Goal: Information Seeking & Learning: Learn about a topic

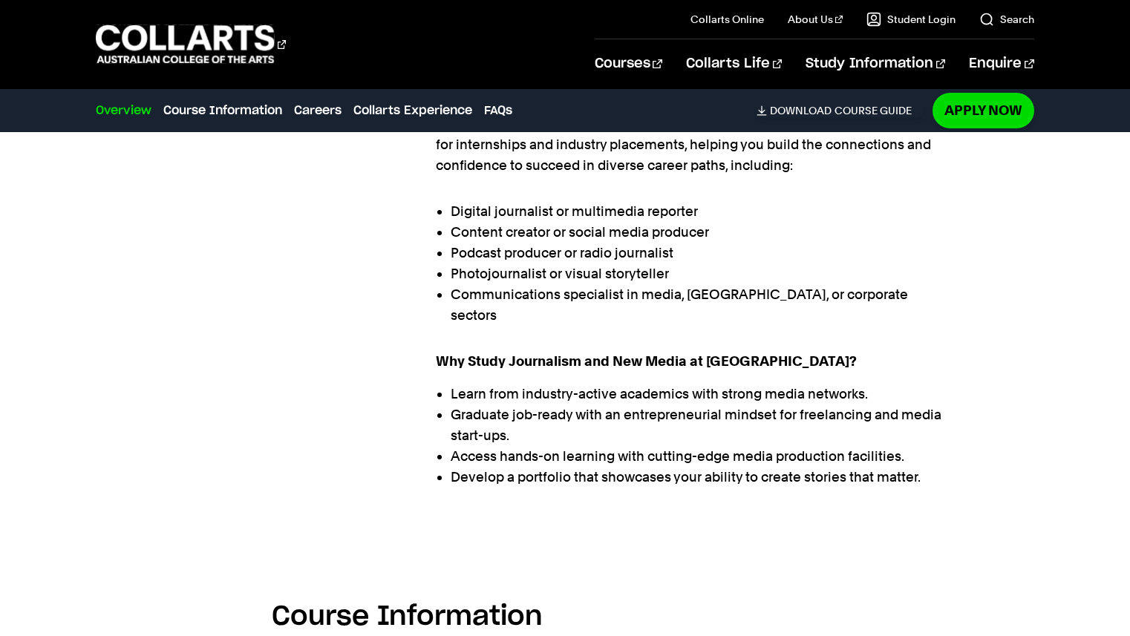
scroll to position [1161, 0]
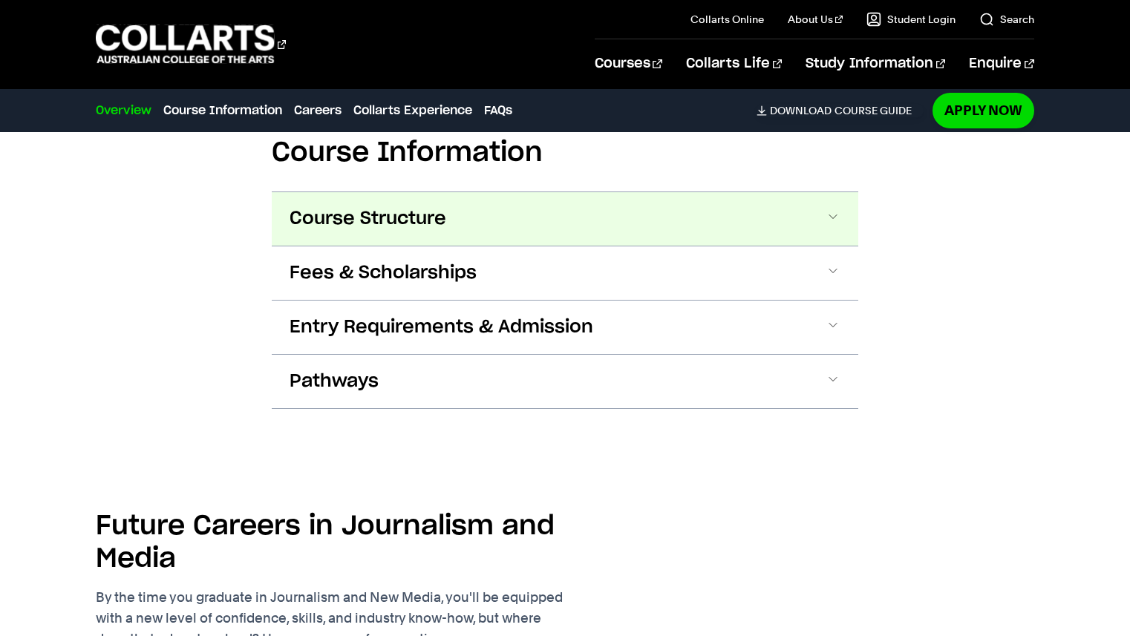
click at [603, 210] on button "Course Structure" at bounding box center [565, 218] width 587 height 53
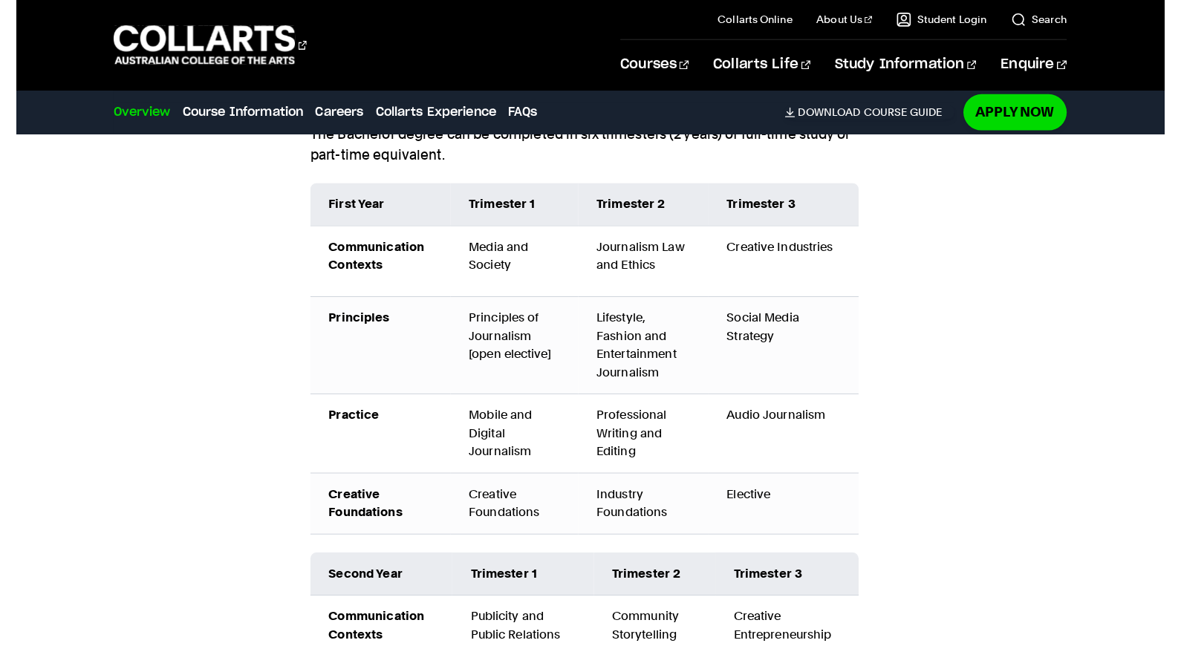
scroll to position [1642, 0]
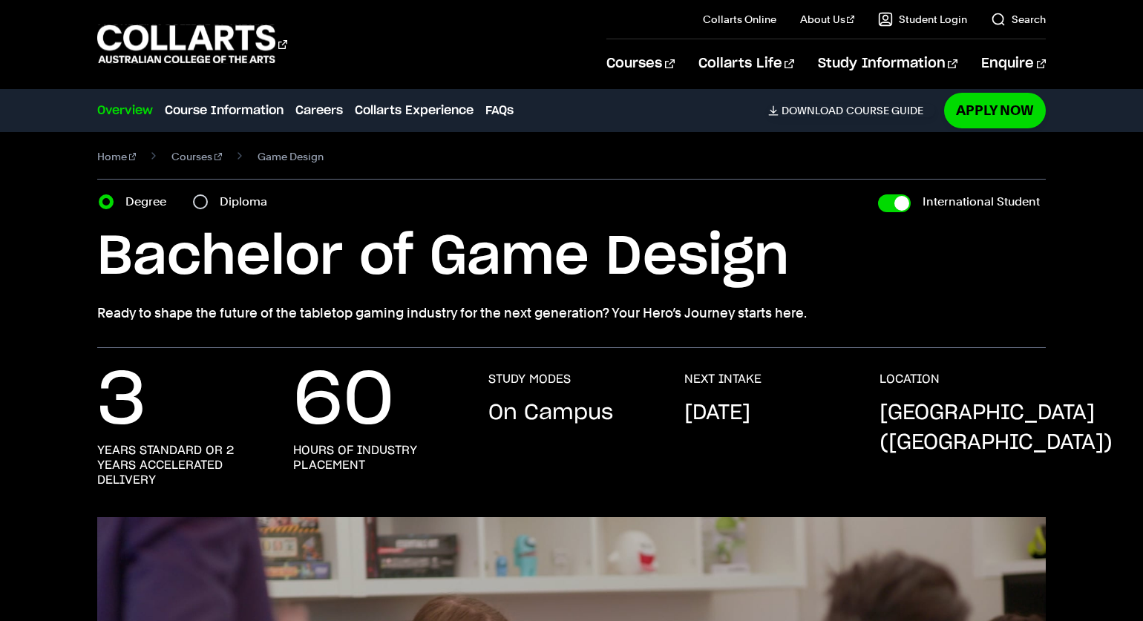
scroll to position [3, 0]
